Goal: Check status

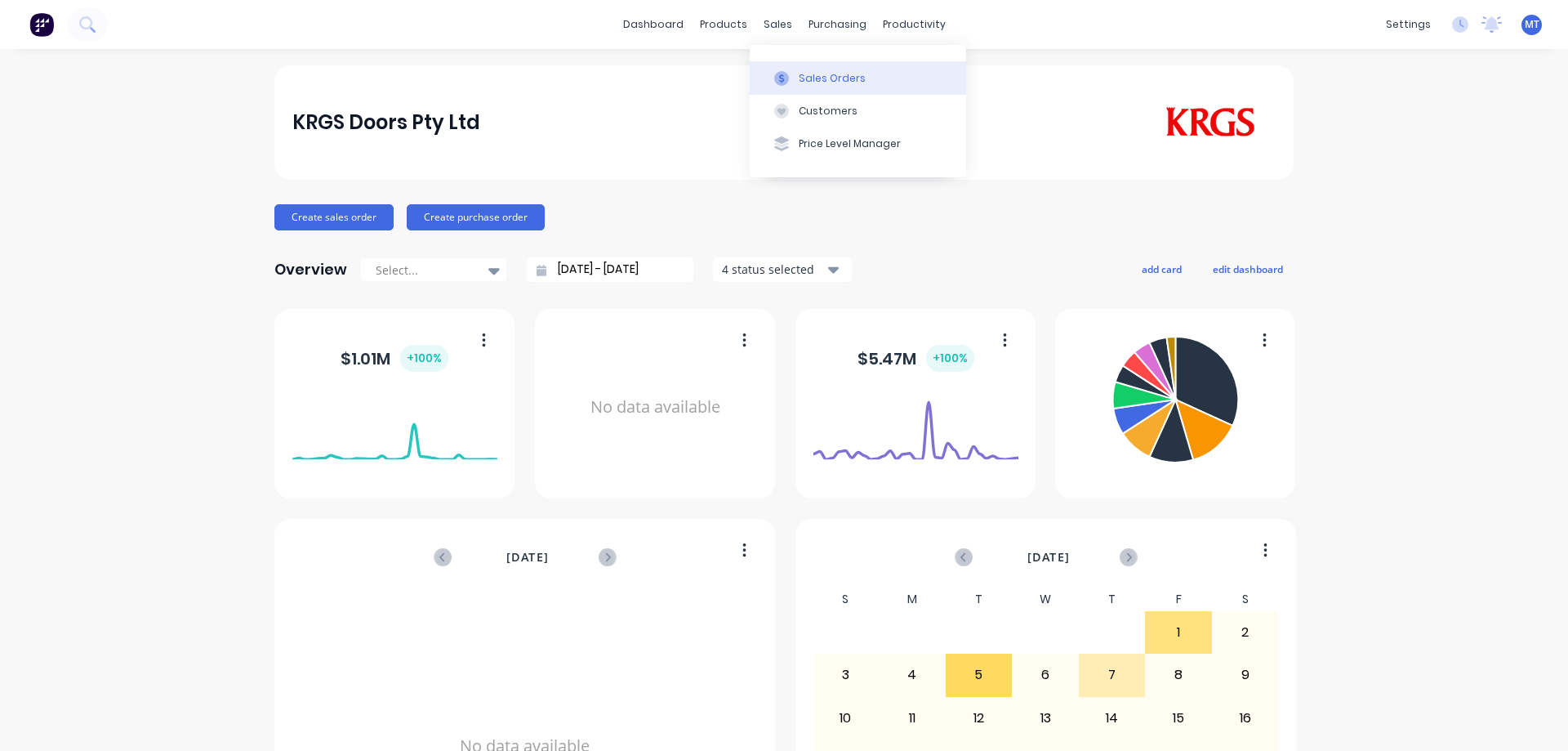
click at [789, 79] on div at bounding box center [781, 78] width 25 height 15
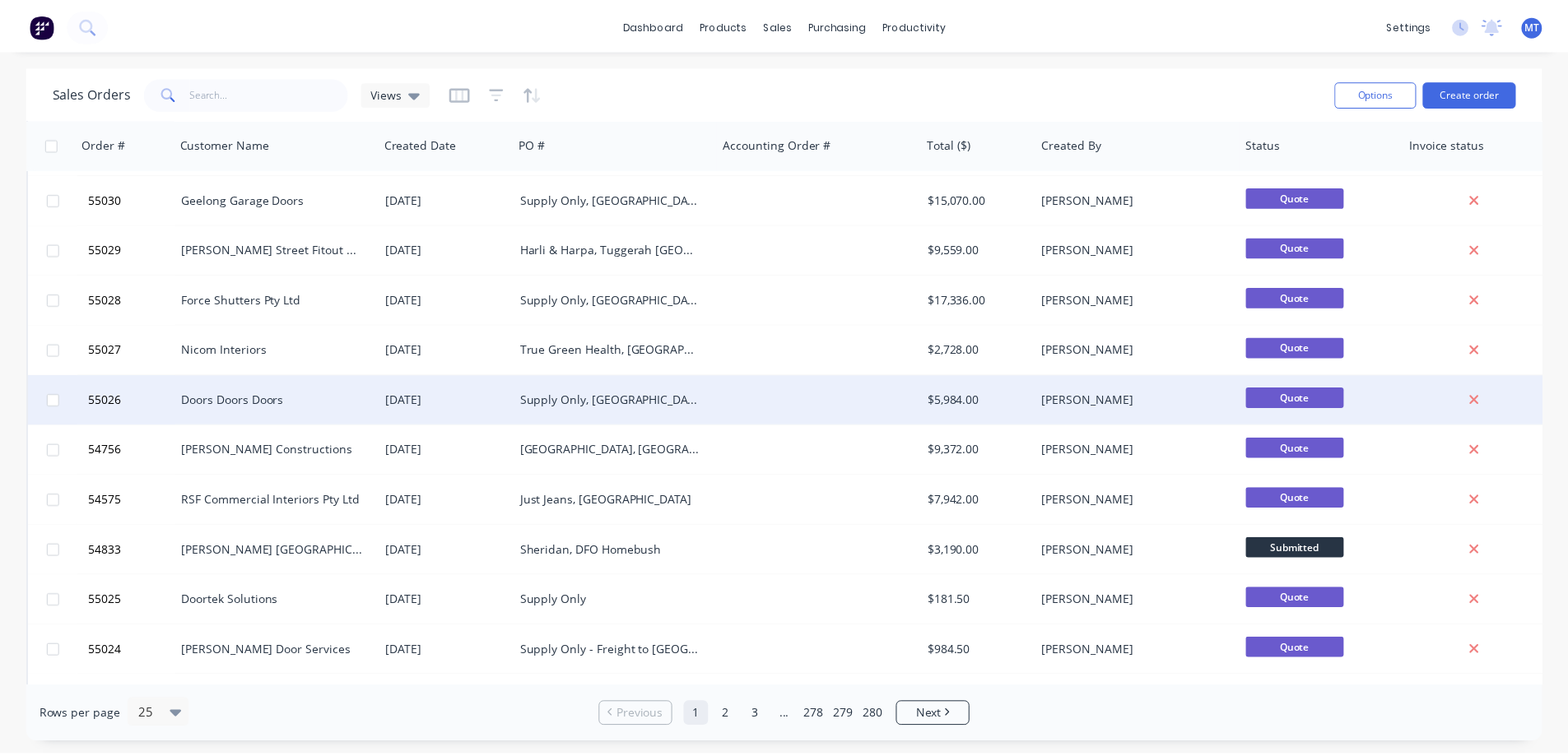
scroll to position [82, 0]
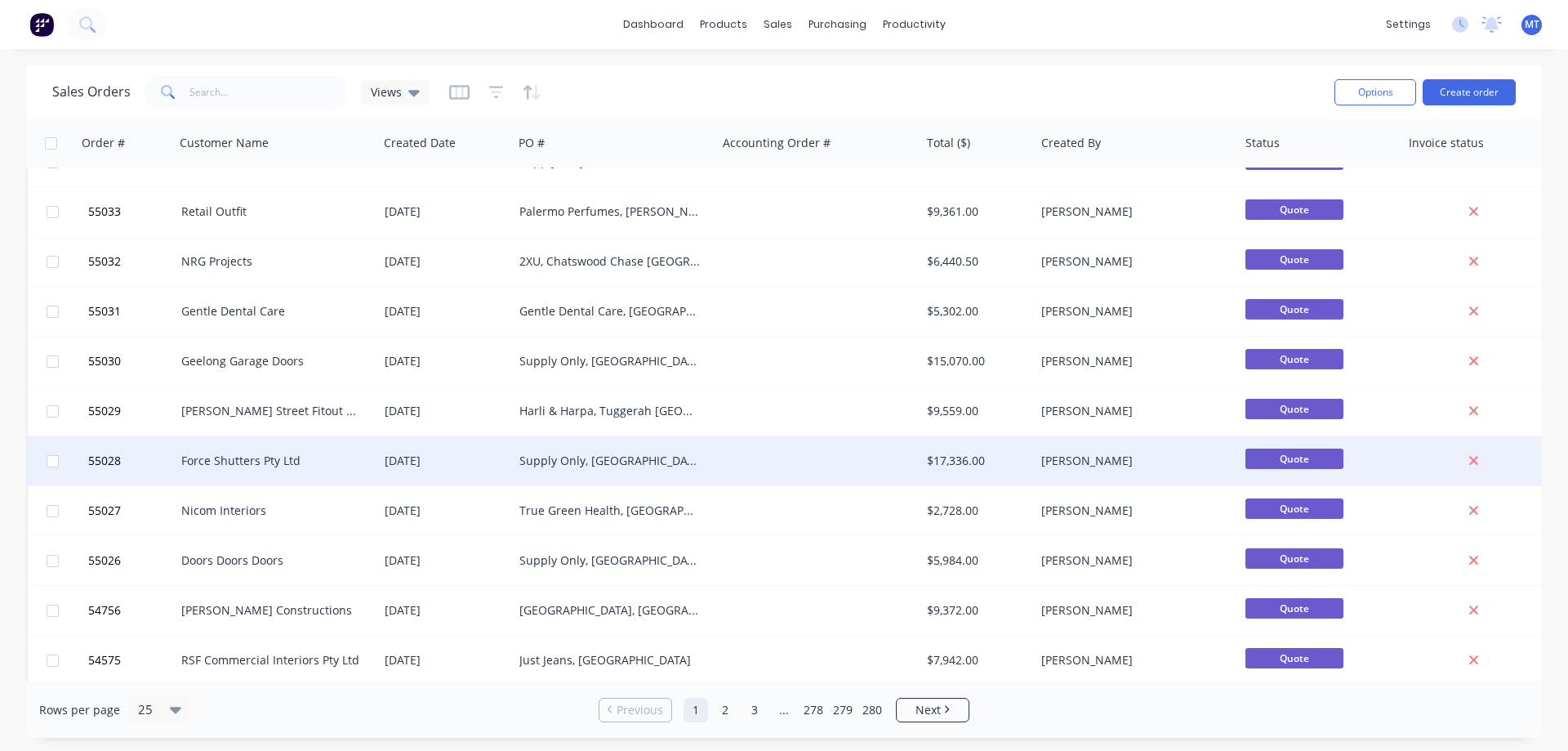
click at [571, 462] on div "Supply Only, [GEOGRAPHIC_DATA]" at bounding box center [610, 461] width 181 height 16
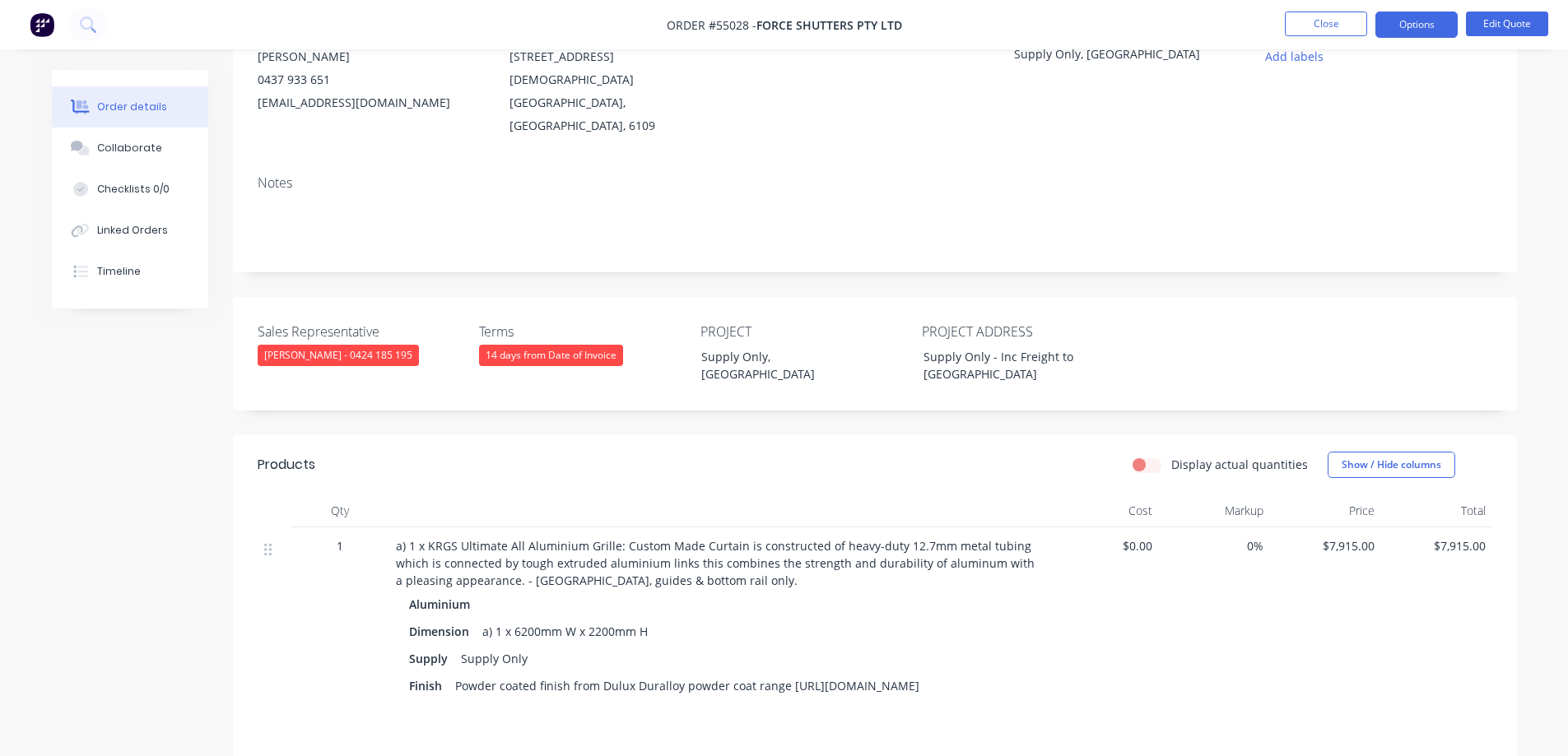
scroll to position [16, 0]
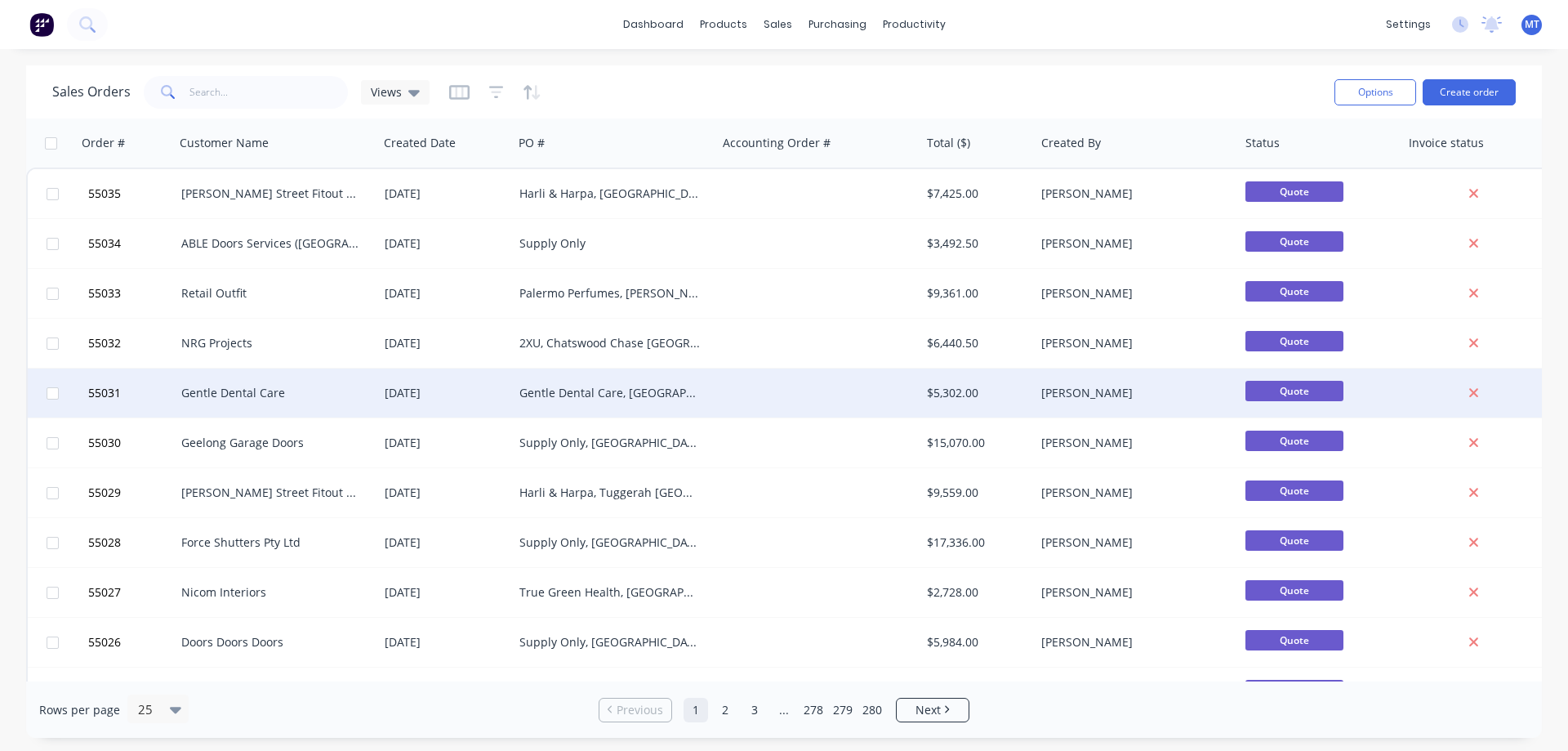
click at [562, 493] on div "Harli & Harpa, Tuggerah [GEOGRAPHIC_DATA]" at bounding box center [610, 492] width 181 height 16
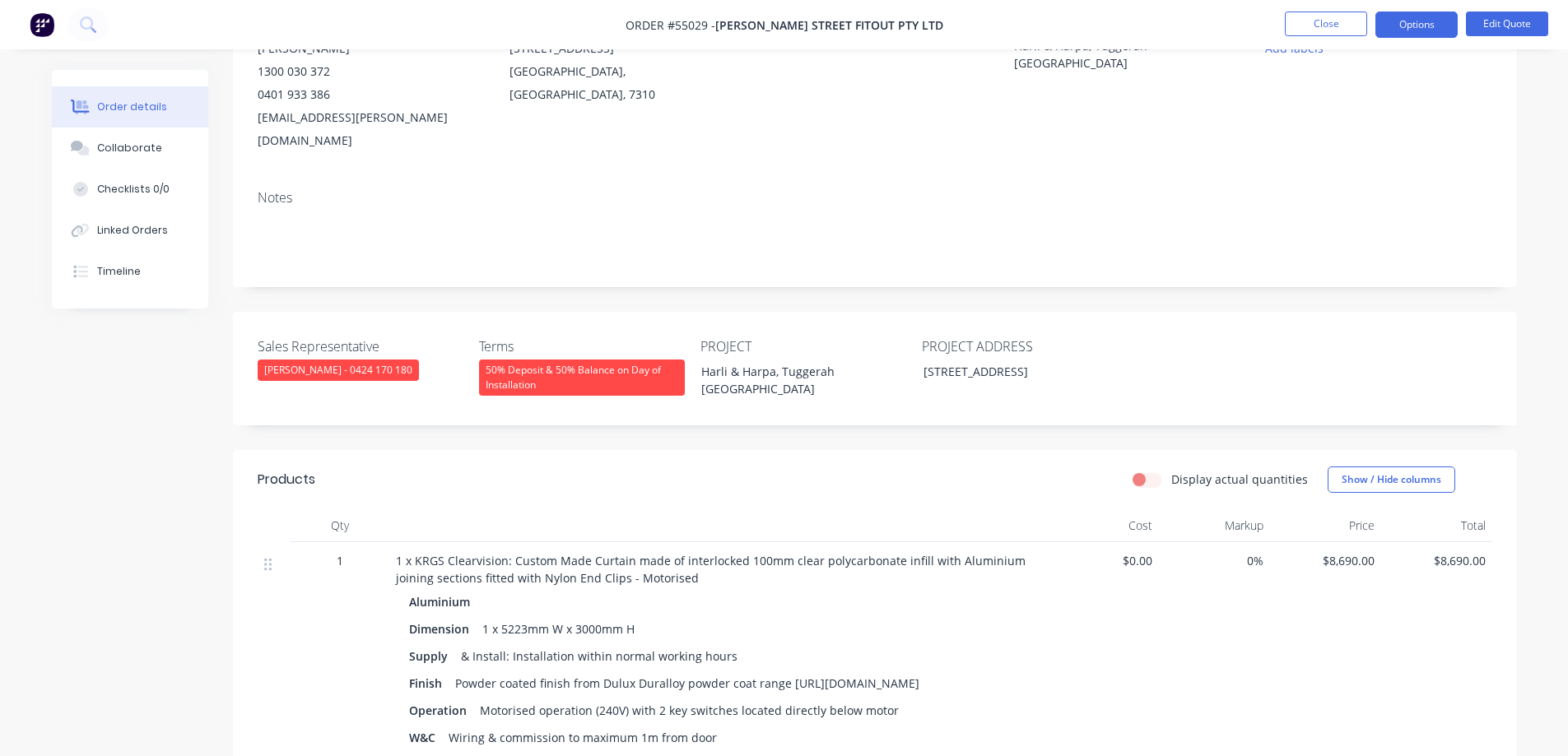
scroll to position [329, 0]
